Goal: Use online tool/utility: Utilize a website feature to perform a specific function

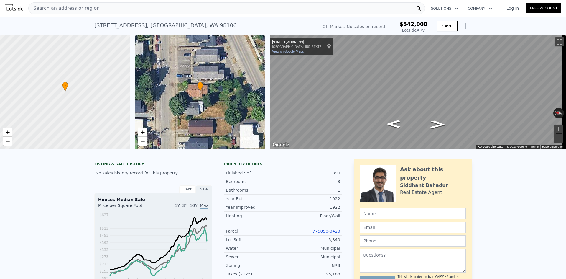
click at [103, 9] on div "Search an address or region" at bounding box center [226, 8] width 397 height 12
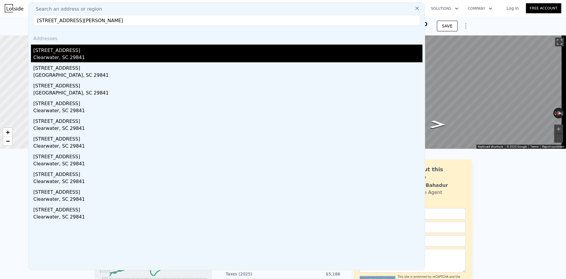
type input "[STREET_ADDRESS][PERSON_NAME]"
click at [88, 50] on div "[STREET_ADDRESS]" at bounding box center [227, 49] width 389 height 9
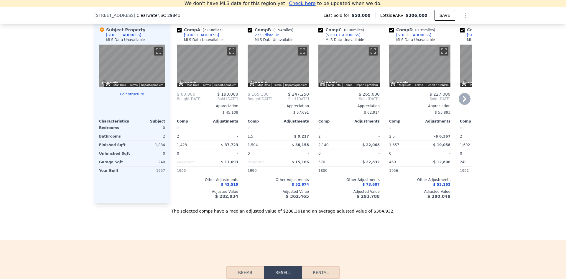
scroll to position [789, 0]
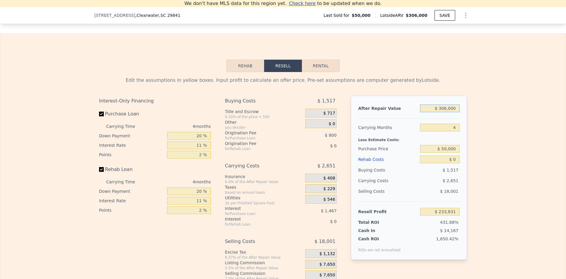
drag, startPoint x: 438, startPoint y: 116, endPoint x: 488, endPoint y: 115, distance: 49.9
click at [488, 115] on div "Edit the assumptions in yellow boxes. Input profit to calculate an offer price.…" at bounding box center [282, 181] width 565 height 219
type input "$ 6,306,000"
type input "$ 5,883,651"
type input "$ 60,306,000"
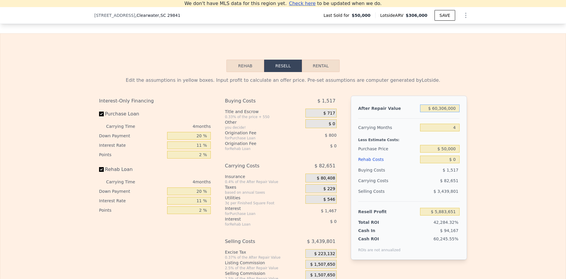
type input "$ 56,732,031"
type input "$ 600,306,000"
type input "$ 565,215,831"
type input "$ 6,000,306,000"
type input "$ 5,650,053,831"
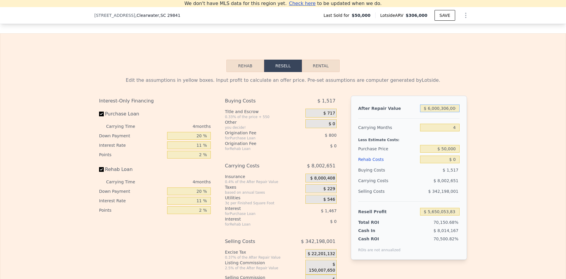
drag, startPoint x: 455, startPoint y: 117, endPoint x: 377, endPoint y: 117, distance: 78.7
click at [377, 114] on div "After Repair Value $ 6,000,306,000" at bounding box center [408, 108] width 101 height 11
type input "$ 2"
type input "-$ 54,308"
type input "$ 26"
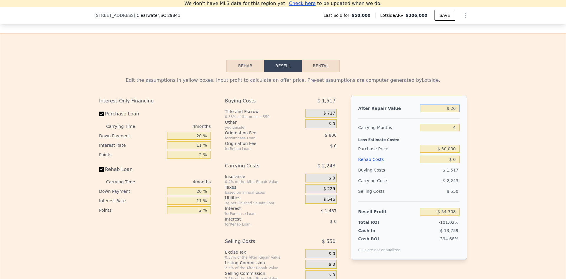
type input "-$ 54,286"
type input "$ 260"
type input "-$ 54,066"
type input "$ 2,600"
type input "-$ 51,862"
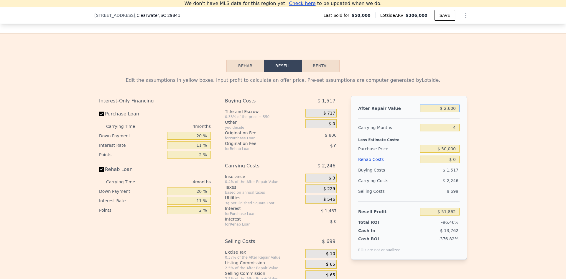
type input "$ 26,000"
type input "-$ 29,828"
type input "$ 260,000"
type input "$ 190,515"
type input "$ 260,000"
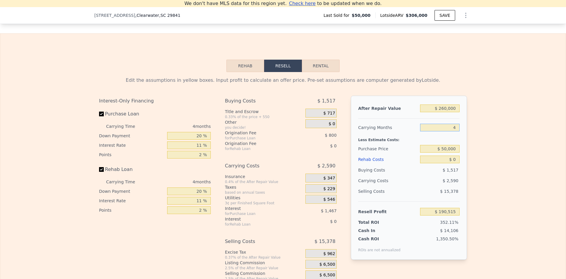
click at [443, 131] on input "4" at bounding box center [440, 128] width 40 height 8
drag, startPoint x: 448, startPoint y: 138, endPoint x: 483, endPoint y: 135, distance: 35.8
click at [483, 135] on div "Edit the assumptions in yellow boxes. Input profit to calculate an offer price.…" at bounding box center [282, 181] width 565 height 219
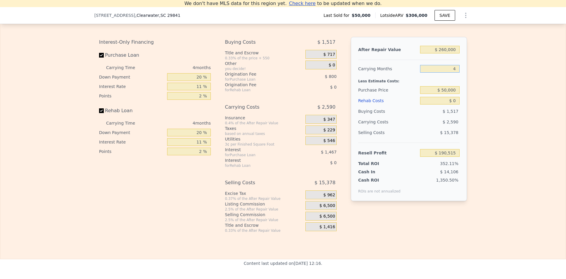
scroll to position [848, 0]
type input "5"
type input "$ 189,868"
type input "5"
click at [443, 104] on div "$ 0" at bounding box center [440, 100] width 40 height 11
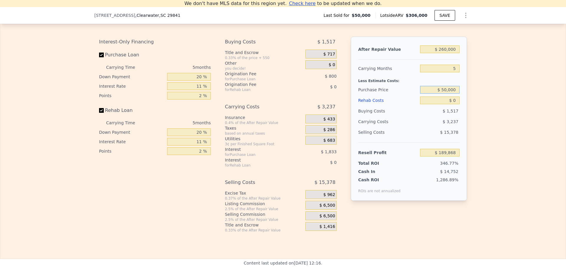
drag, startPoint x: 441, startPoint y: 99, endPoint x: 484, endPoint y: 99, distance: 42.7
click at [484, 99] on div "Edit the assumptions in yellow boxes. Input profit to calculate an offer price.…" at bounding box center [282, 122] width 565 height 219
type input "$ 150,000"
type input "$ 84,270"
drag, startPoint x: 455, startPoint y: 109, endPoint x: 445, endPoint y: 109, distance: 10.6
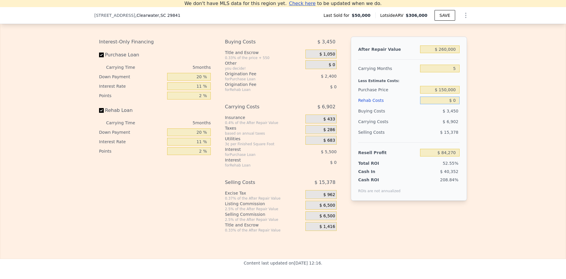
click at [445, 104] on input "$ 0" at bounding box center [440, 100] width 40 height 8
type input "$ 8"
type input "$ 84,262"
type input "$ 80"
type input "$ 84,184"
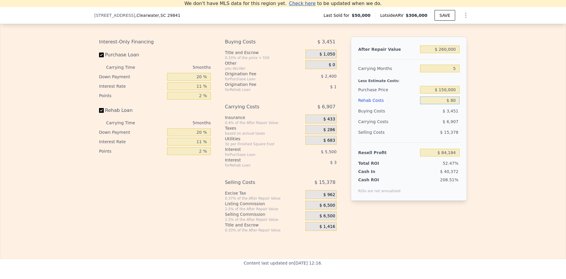
type input "$ 800"
type input "$ 83,427"
type input "$ 8,000"
type input "$ 75,847"
type input "$ 80,000"
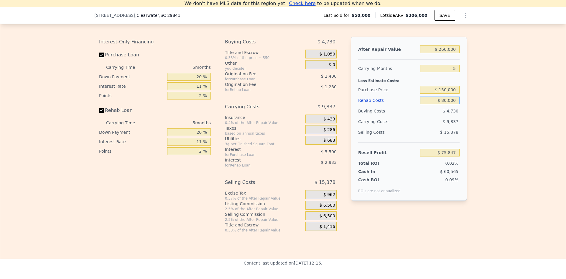
type input "$ 55"
type input "$ 80,000"
click at [486, 123] on div "Edit the assumptions in yellow boxes. Input profit to calculate an offer price.…" at bounding box center [282, 122] width 565 height 219
click at [322, 209] on div "$ 6,500" at bounding box center [320, 204] width 31 height 9
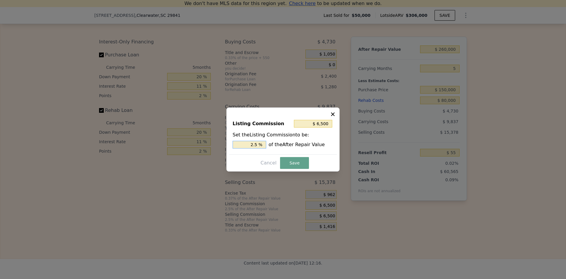
click at [269, 145] on div "2.5 % of the After Repair Value" at bounding box center [283, 145] width 101 height 8
type input "$ 2,600"
type input "1 %"
click at [298, 162] on button "Save" at bounding box center [294, 163] width 29 height 12
type input "$ 3,955"
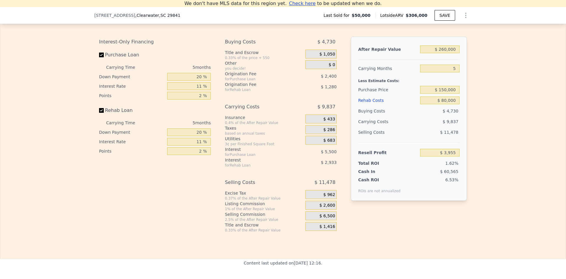
click at [422, 104] on div "$ 80,000" at bounding box center [440, 100] width 40 height 11
click at [425, 93] on input "$ 150,000" at bounding box center [440, 90] width 40 height 8
click at [428, 116] on div "$ 4,730" at bounding box center [440, 111] width 40 height 11
click at [428, 104] on input "$ 80,000" at bounding box center [440, 100] width 40 height 8
click at [441, 156] on input "$ 3,955" at bounding box center [440, 153] width 40 height 8
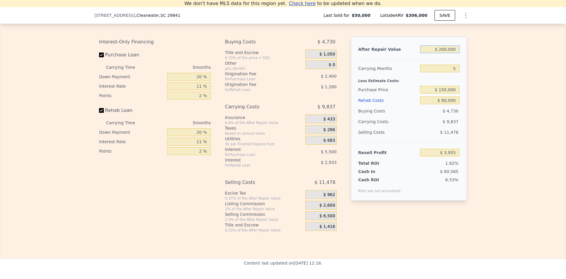
click at [434, 53] on input "$ 260,000" at bounding box center [440, 49] width 40 height 8
click at [444, 53] on input "$ 260,000" at bounding box center [440, 49] width 40 height 8
click at [483, 148] on div "Edit the assumptions in yellow boxes. Input profit to calculate an offer price.…" at bounding box center [282, 122] width 565 height 219
click at [444, 104] on input "$ 80,000" at bounding box center [440, 100] width 40 height 8
type input "$ 0000"
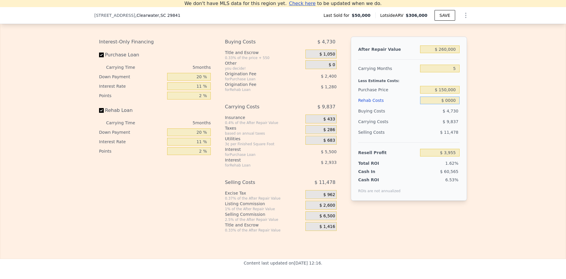
type input "$ 88,170"
type input "$ 70,000"
type input "$ 14,485"
click at [482, 132] on div "Edit the assumptions in yellow boxes. Input profit to calculate an offer price.…" at bounding box center [282, 122] width 565 height 219
click at [444, 104] on input "$ 70,000" at bounding box center [440, 100] width 40 height 8
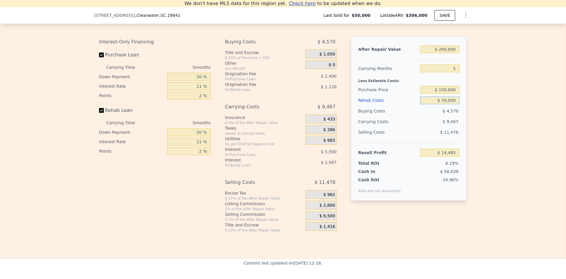
type input "$ 0000"
type input "$ 88,170"
type input "$ 80,000"
type input "$ 3,955"
type input "$ 80,000"
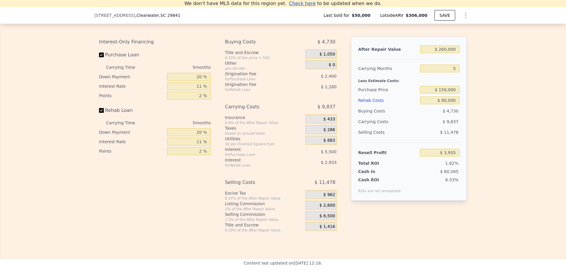
click at [473, 107] on div "Edit the assumptions in yellow boxes. Input profit to calculate an offer price.…" at bounding box center [282, 122] width 565 height 219
click at [445, 53] on input "$ 260,000" at bounding box center [440, 49] width 40 height 8
click at [444, 53] on input "$ 260,000" at bounding box center [440, 49] width 40 height 8
type input "$ 20,000"
type input "-$ 225,558"
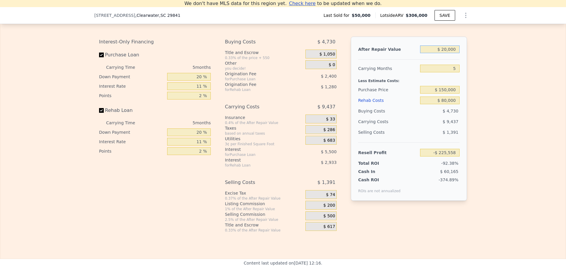
type input "$ 270,000"
type input "$ 13,518"
type input "$ 270,000"
click at [497, 80] on div "Edit the assumptions in yellow boxes. Input profit to calculate an offer price.…" at bounding box center [282, 122] width 565 height 219
click at [443, 104] on input "$ 80,000" at bounding box center [440, 100] width 40 height 8
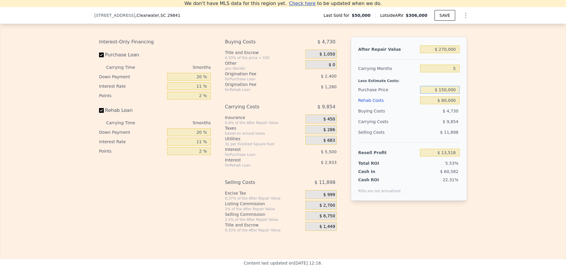
click at [444, 93] on input "$ 150,000" at bounding box center [440, 90] width 40 height 8
type input "$ 140,000"
type input "$ 24,077"
click at [489, 121] on div "Edit the assumptions in yellow boxes. Input profit to calculate an offer price.…" at bounding box center [282, 122] width 565 height 219
click at [444, 93] on input "$ 140,000" at bounding box center [440, 90] width 40 height 8
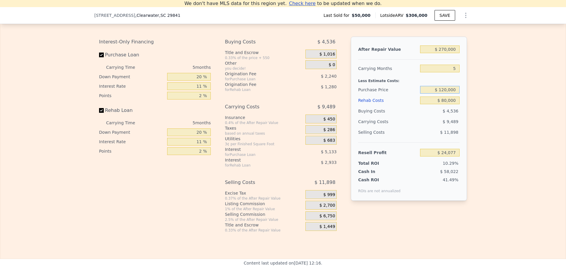
type input "$ 120,000"
type input "$ 45,198"
click at [492, 120] on div "Edit the assumptions in yellow boxes. Input profit to calculate an offer price.…" at bounding box center [282, 122] width 565 height 219
type input "$ 306,000"
type input "4"
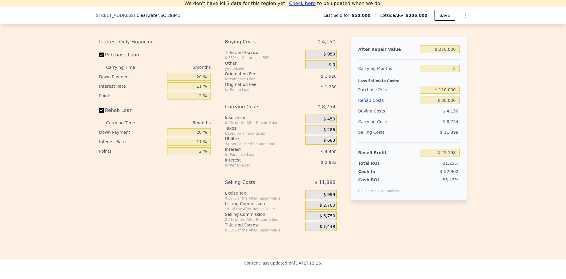
type input "$ 0"
type input "$ 233,831"
